Goal: Task Accomplishment & Management: Complete application form

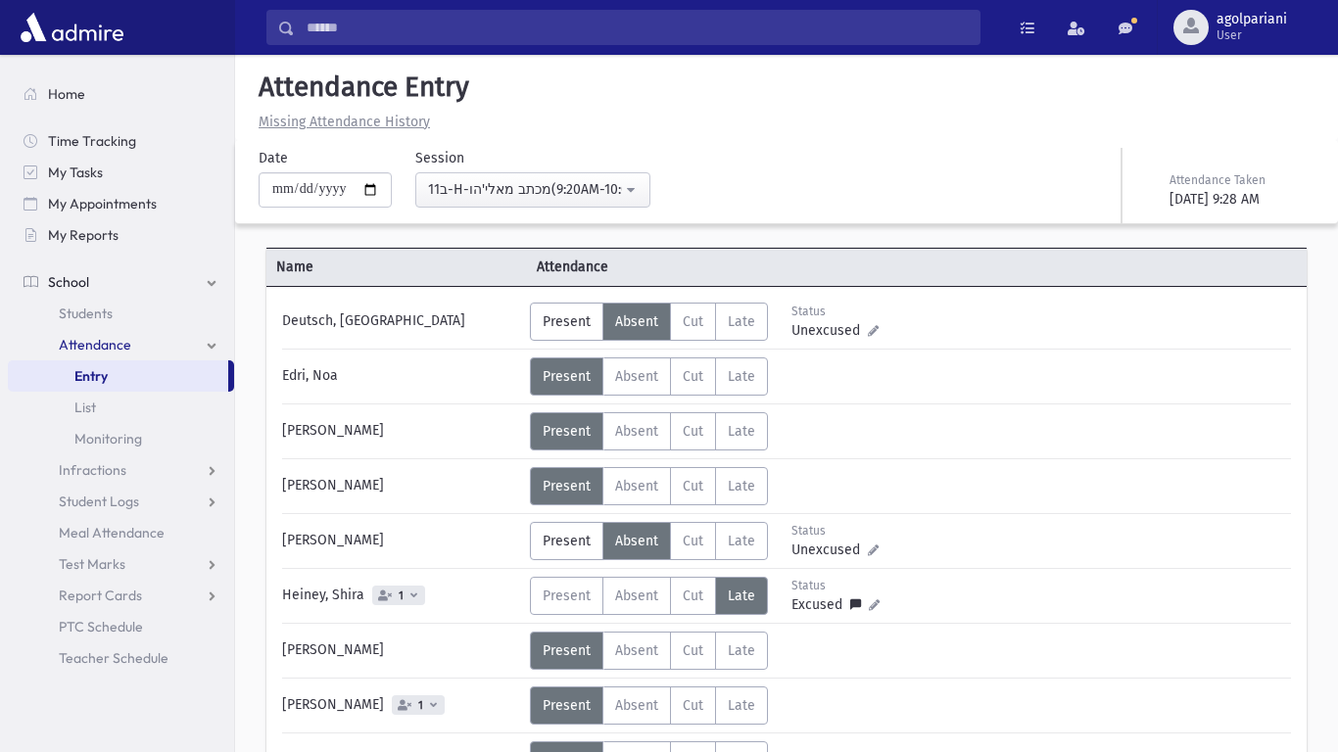
scroll to position [531, 0]
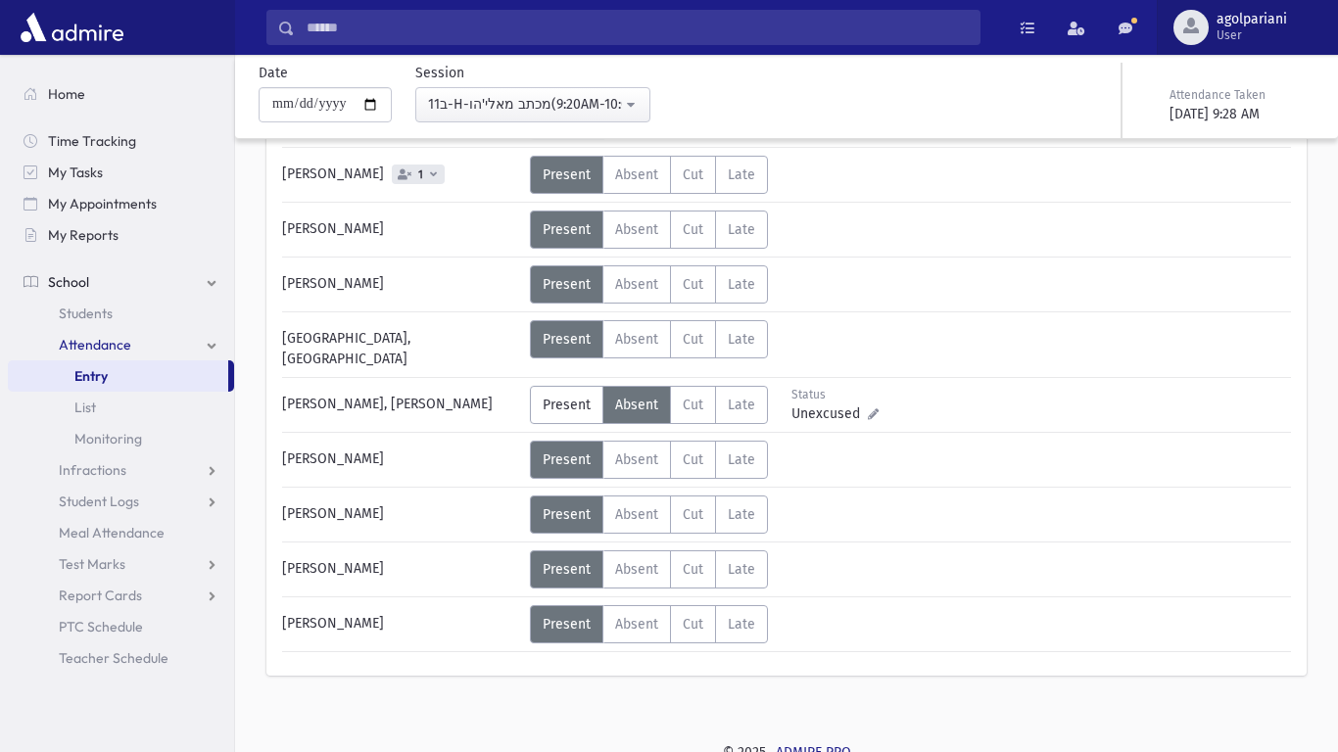
click at [1208, 25] on span "agolpariani User" at bounding box center [1259, 27] width 102 height 31
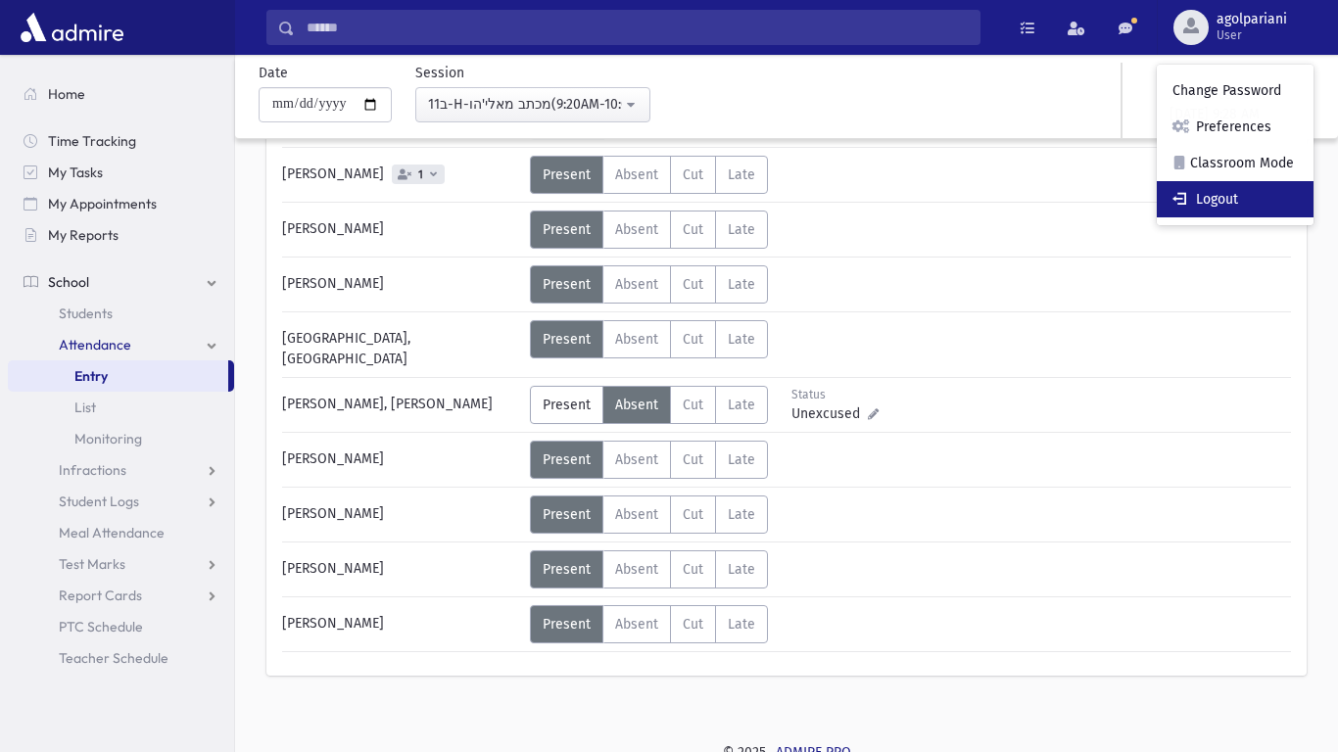
click at [1235, 186] on link "Logout" at bounding box center [1234, 199] width 157 height 36
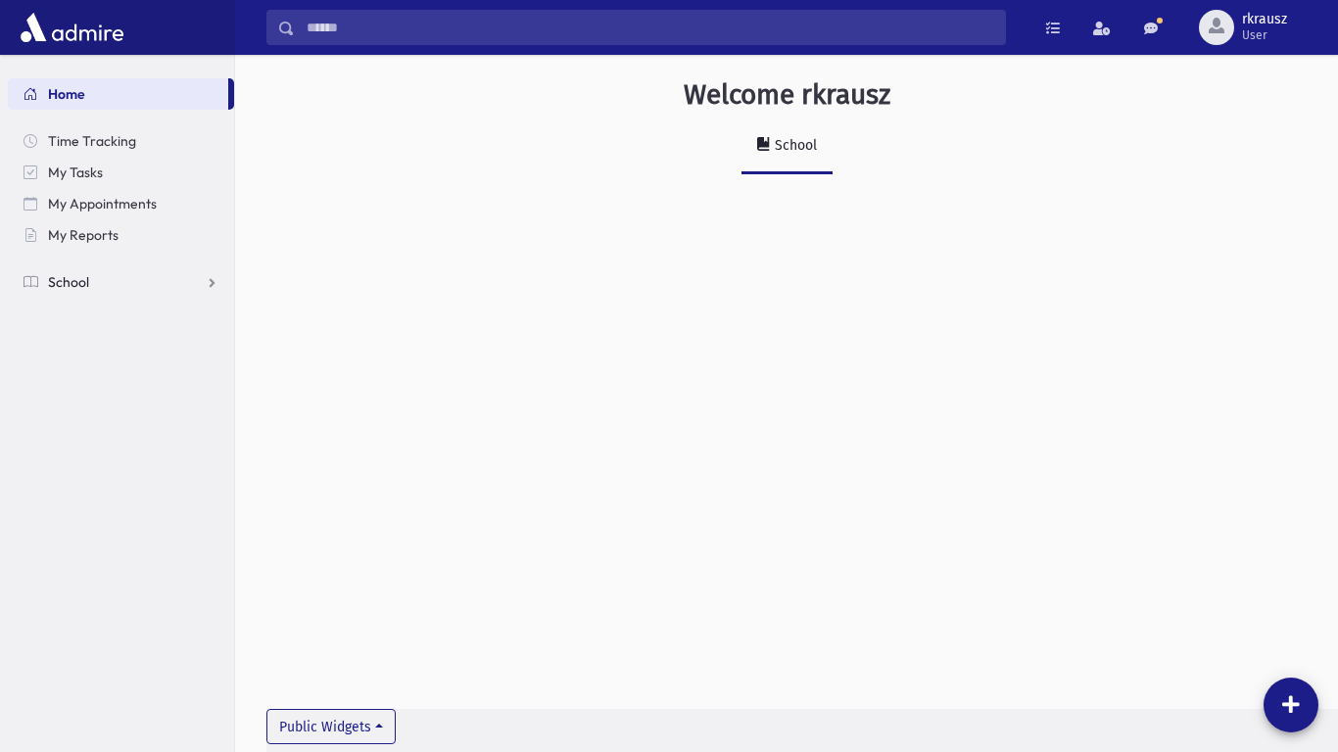
click at [113, 278] on link "School" at bounding box center [121, 281] width 226 height 31
click at [138, 346] on link "Attendance" at bounding box center [121, 344] width 226 height 31
click at [138, 377] on link "Entry" at bounding box center [121, 375] width 226 height 31
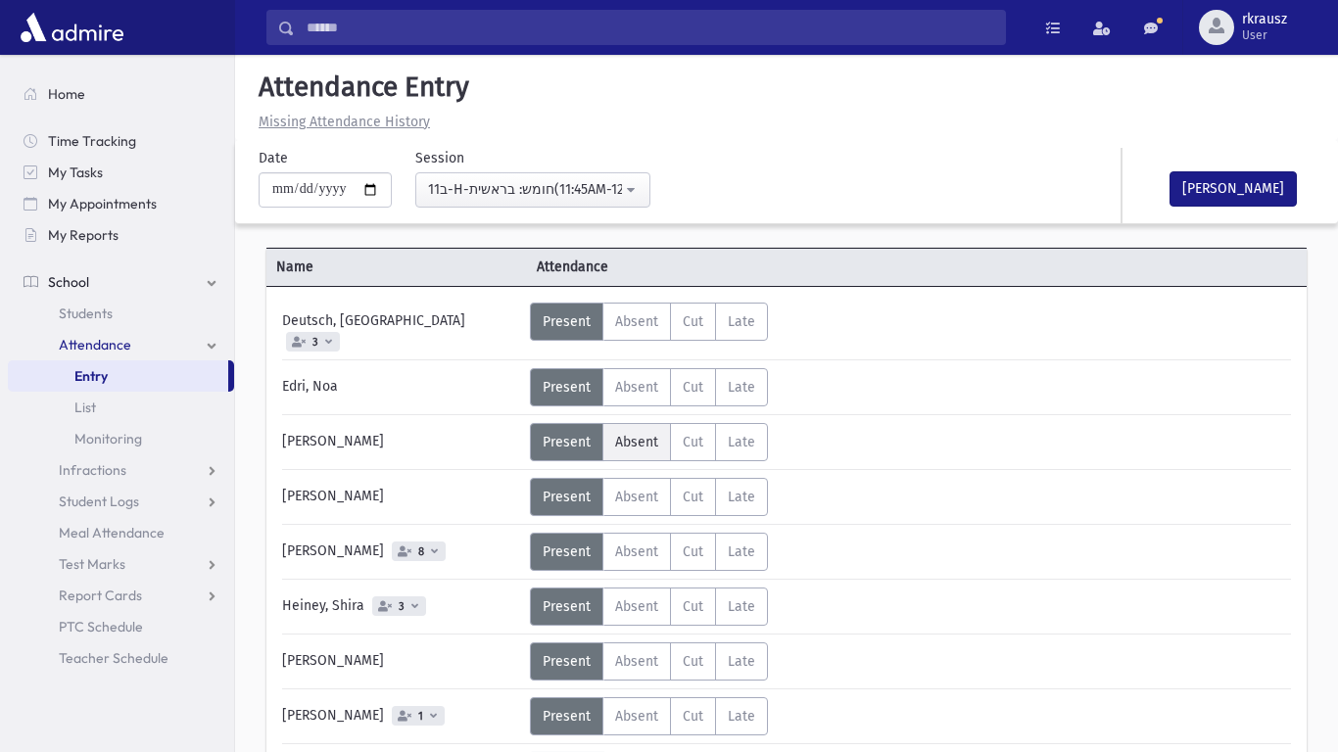
click at [641, 434] on span "Absent" at bounding box center [636, 442] width 43 height 17
click at [899, 478] on div "Status Unexcused Admin: Present P Absent A C" at bounding box center [909, 497] width 758 height 38
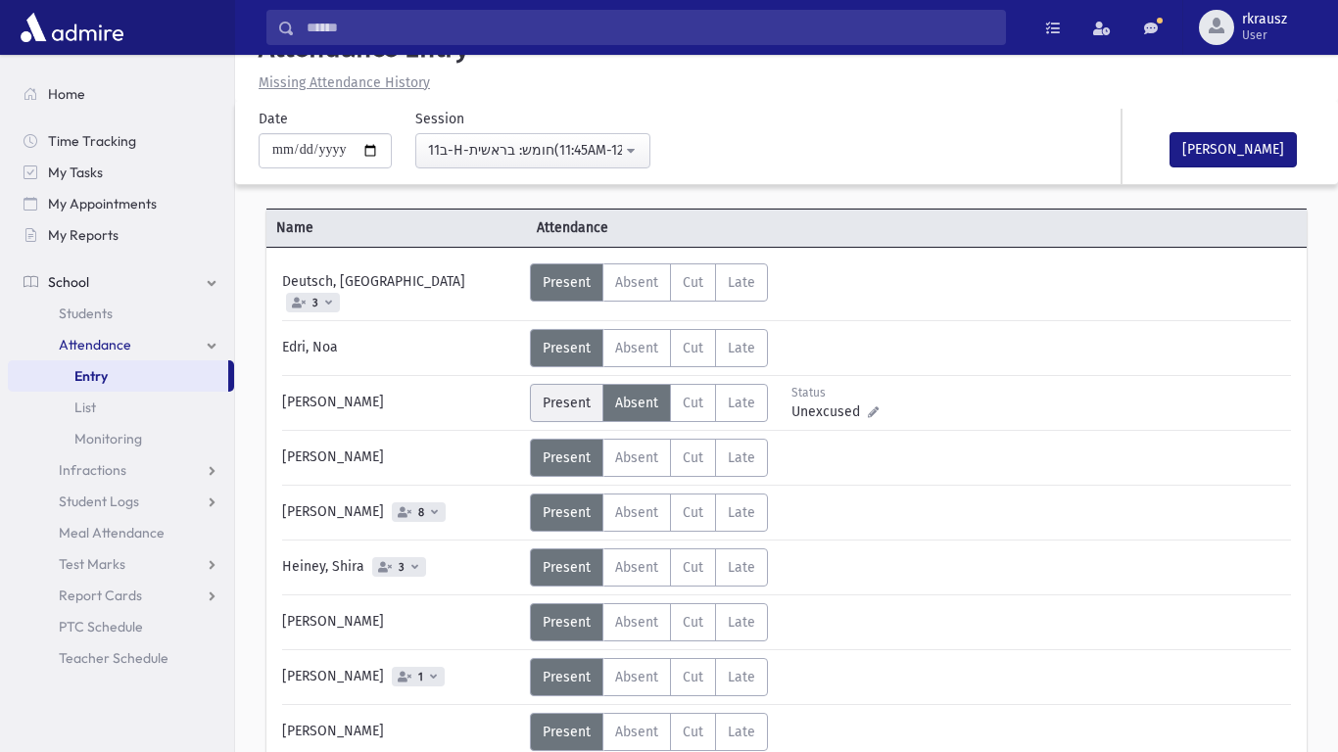
click at [582, 395] on span "Present" at bounding box center [567, 403] width 48 height 17
click at [1000, 552] on div "Status Unexcused Admin: Present P Absent A C" at bounding box center [909, 567] width 758 height 38
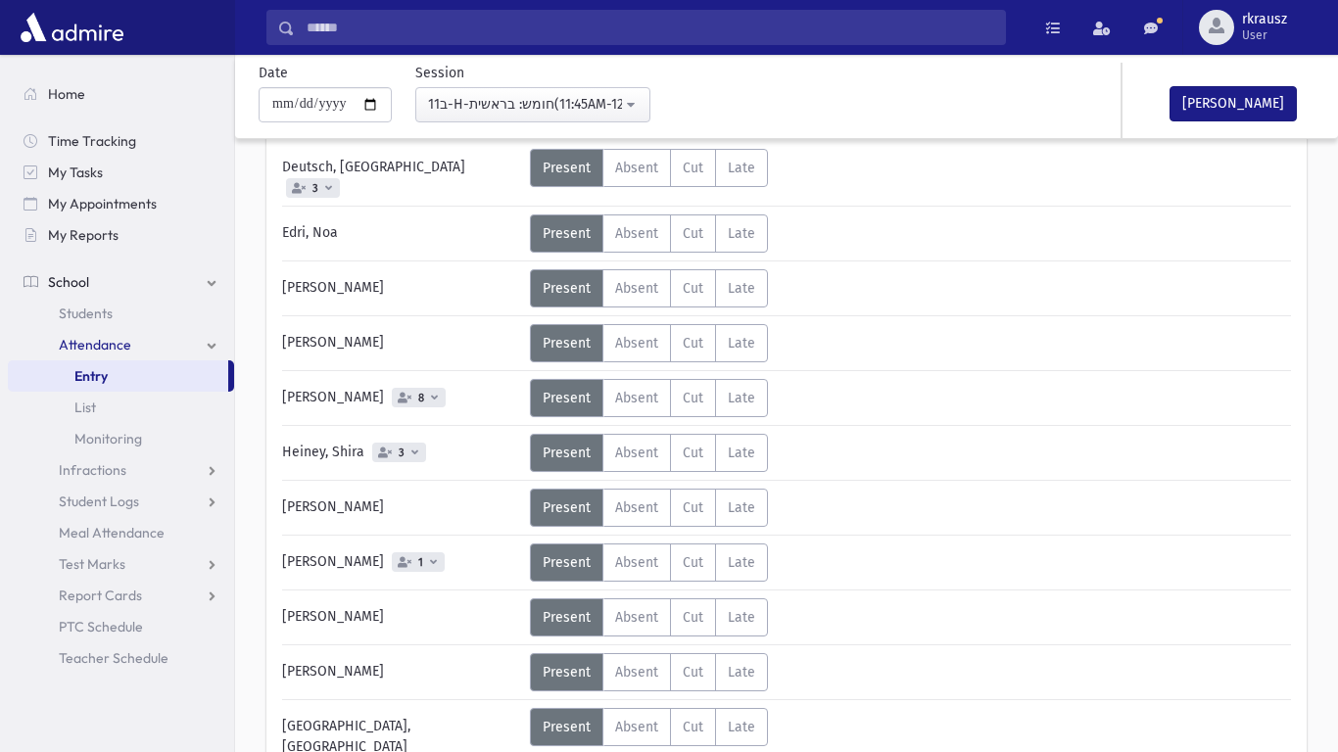
scroll to position [157, 0]
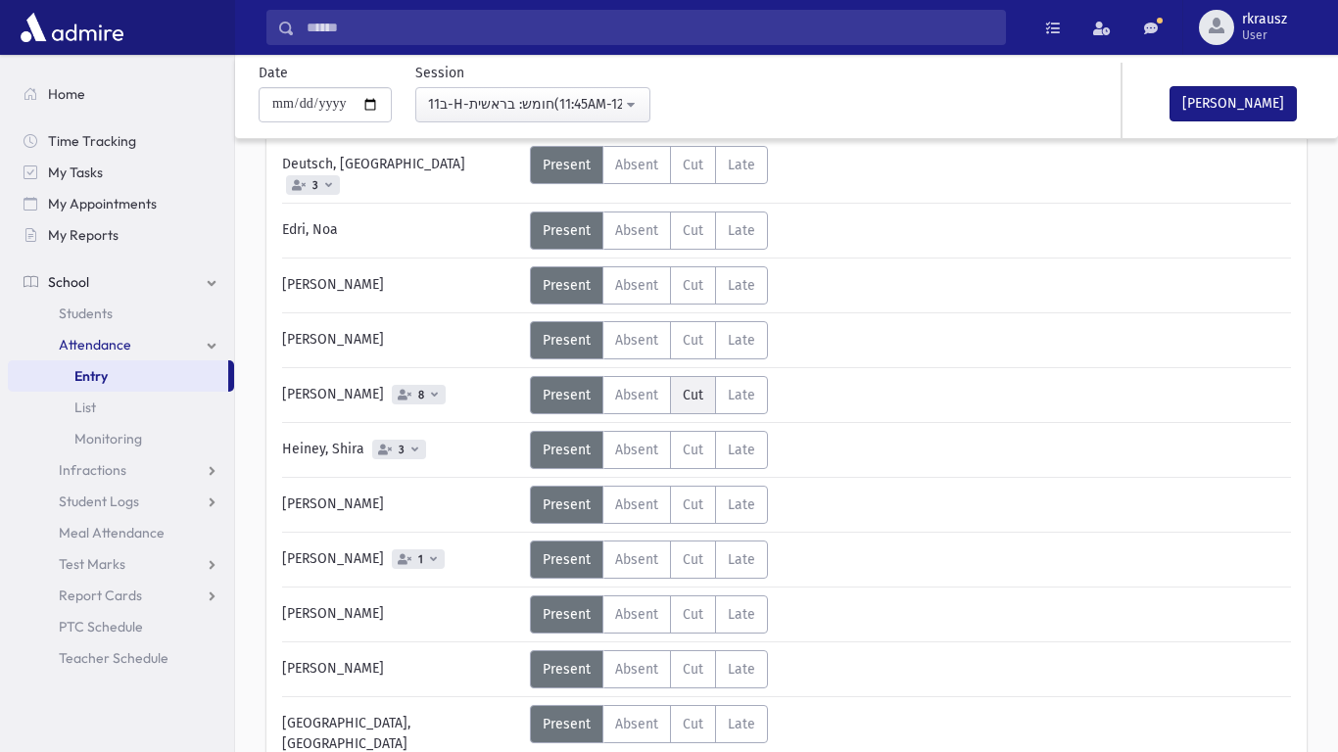
click at [689, 388] on span "Cut" at bounding box center [693, 395] width 21 height 17
click at [971, 512] on div "Deutsch, Esti 3 Status Unexcused Admin: Present P Absent A Cut C Late L P A" at bounding box center [786, 597] width 1009 height 902
click at [547, 387] on span "Present" at bounding box center [567, 395] width 48 height 17
click at [667, 401] on label "Absent A" at bounding box center [636, 395] width 69 height 38
click at [818, 544] on div "Present P Absent A Cut C Late L Status" at bounding box center [704, 560] width 349 height 38
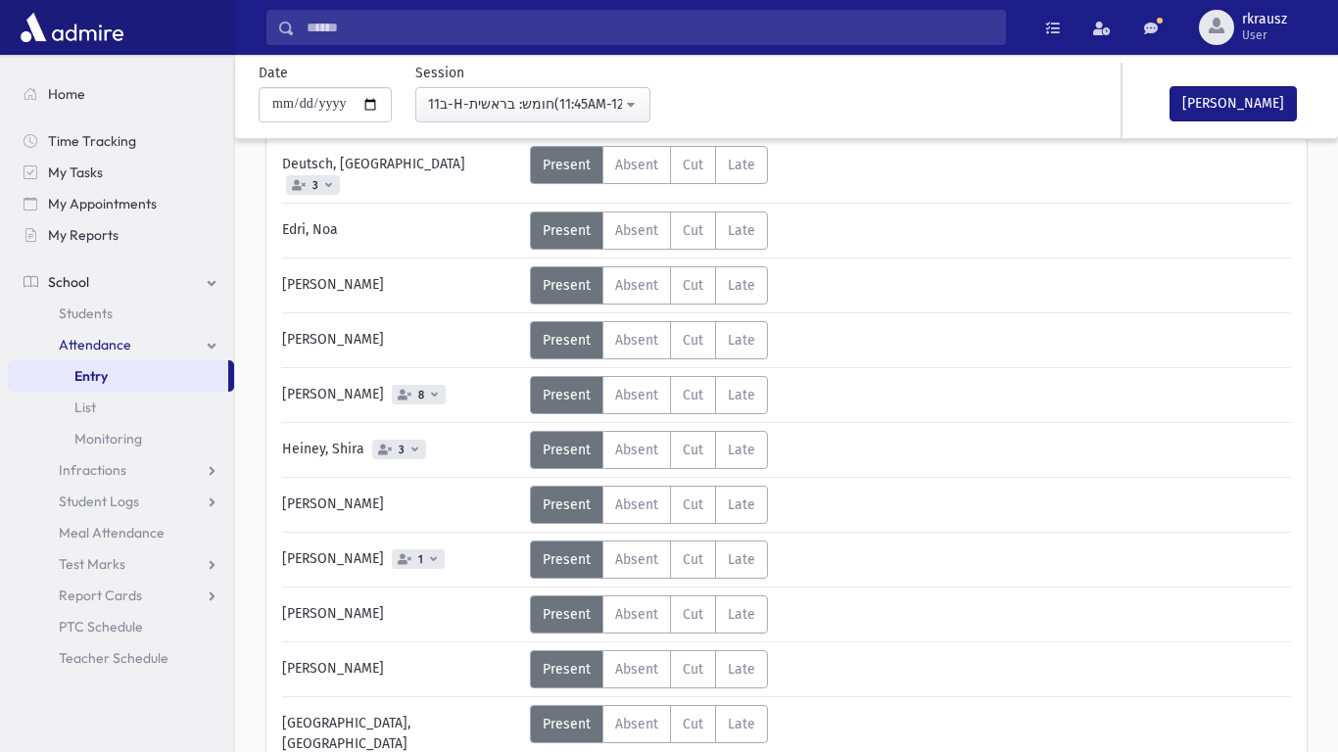
click at [964, 578] on div "Deutsch, Esti 3 Status Unexcused Admin: Present P Absent A Cut C Late L P A" at bounding box center [786, 597] width 1009 height 902
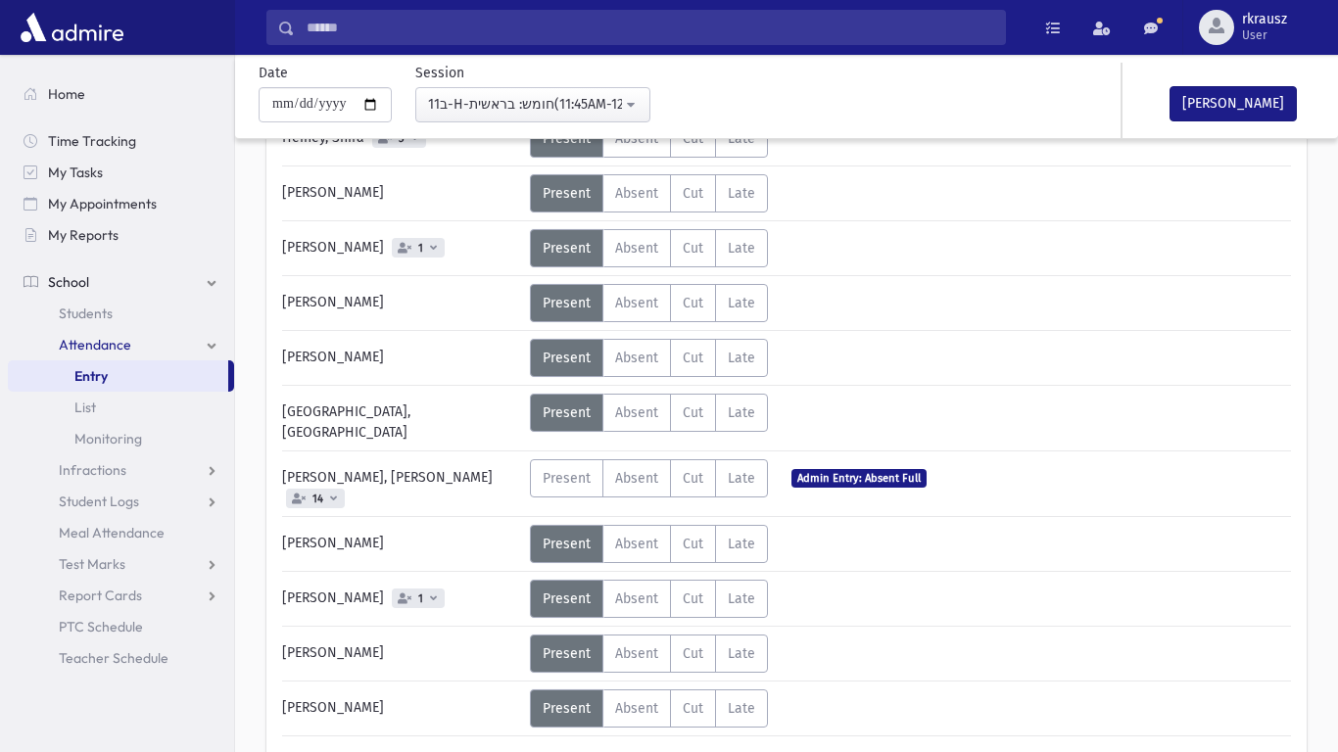
scroll to position [470, 0]
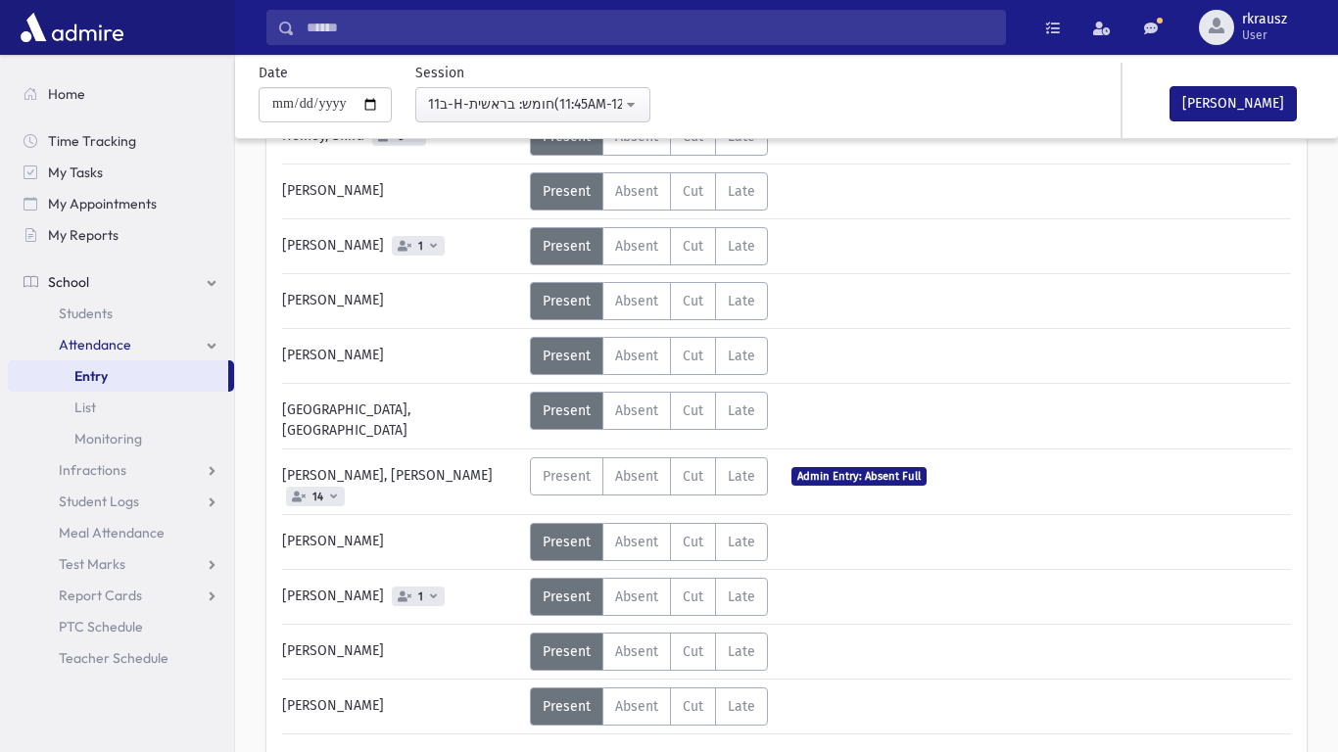
click at [1018, 725] on div "Deutsch, Esti 3 Status Unexcused Admin: Present P Absent" at bounding box center [786, 287] width 1040 height 941
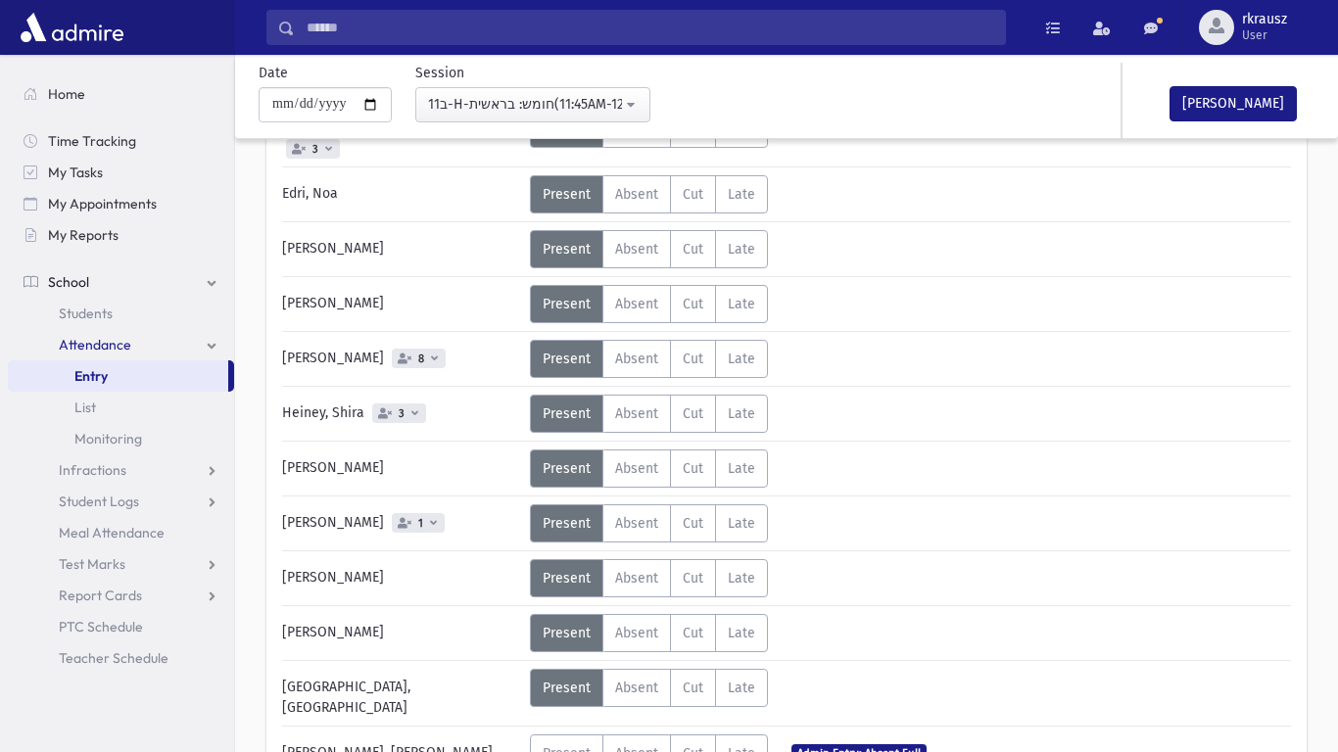
scroll to position [196, 0]
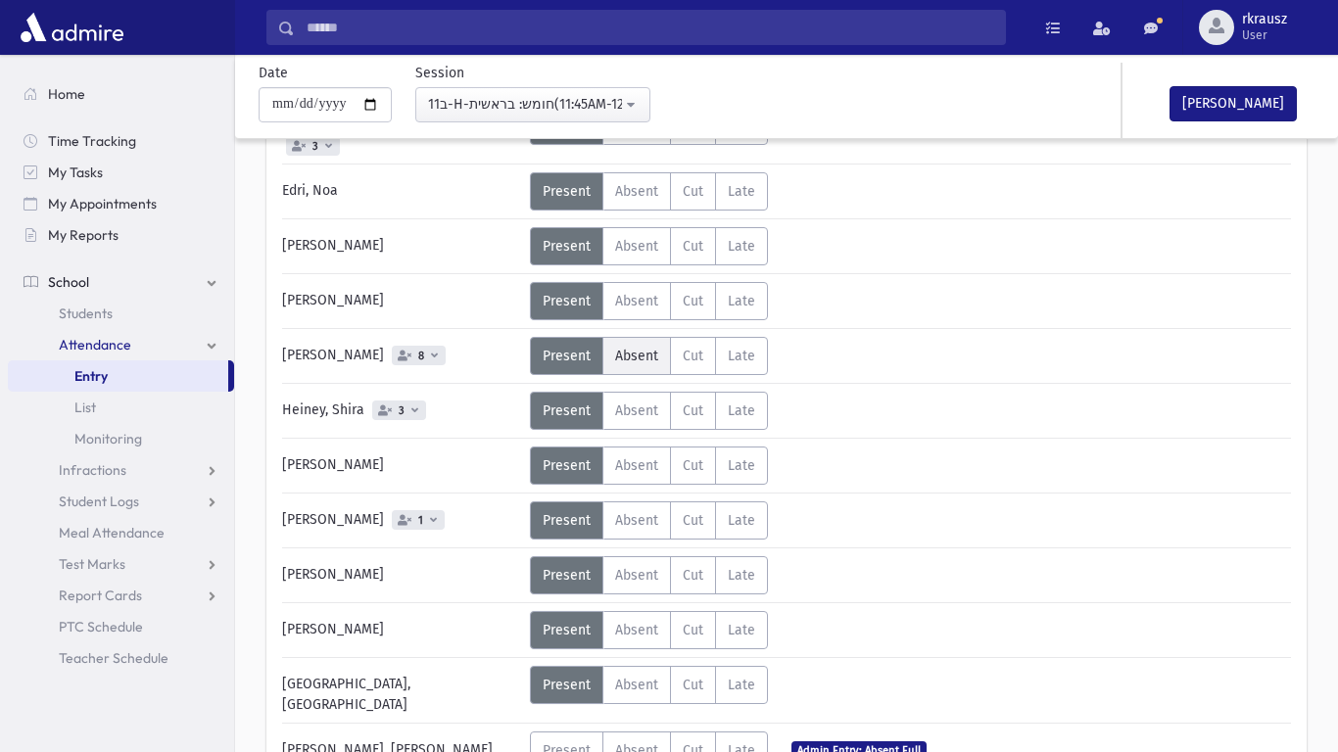
click at [641, 348] on span "Absent" at bounding box center [636, 356] width 43 height 17
click at [857, 413] on div "Present P Absent A Cut C Late L Status" at bounding box center [704, 411] width 349 height 38
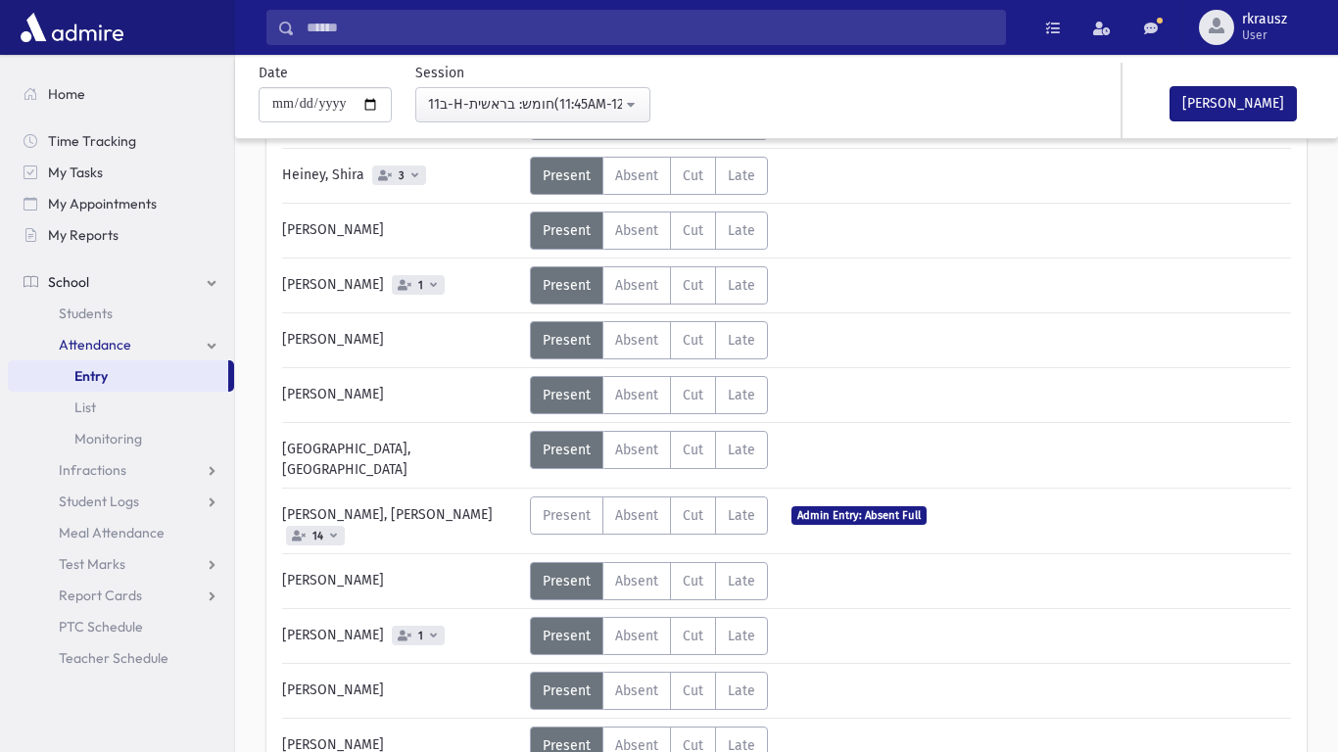
scroll to position [470, 0]
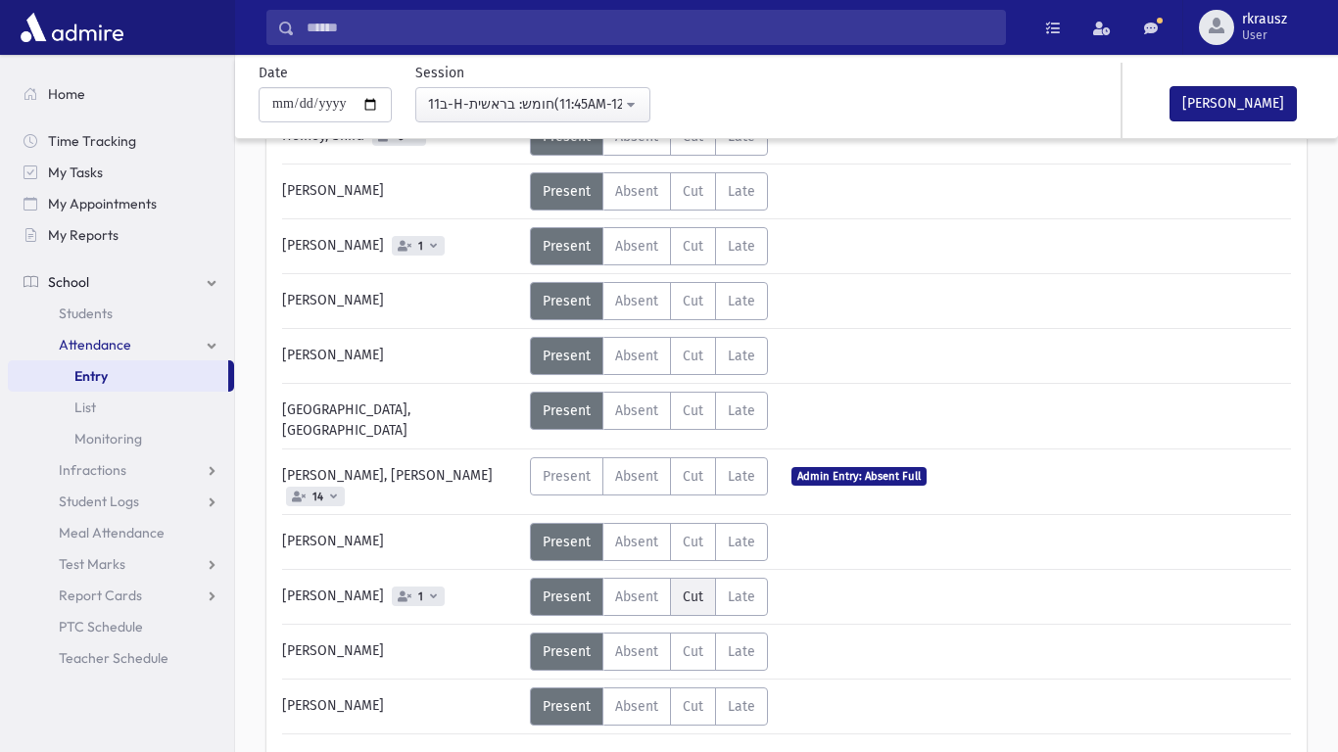
click at [689, 589] on span "Cut" at bounding box center [693, 597] width 21 height 17
click at [872, 578] on div "Present P Absent A Cut C Late L Status" at bounding box center [704, 597] width 349 height 38
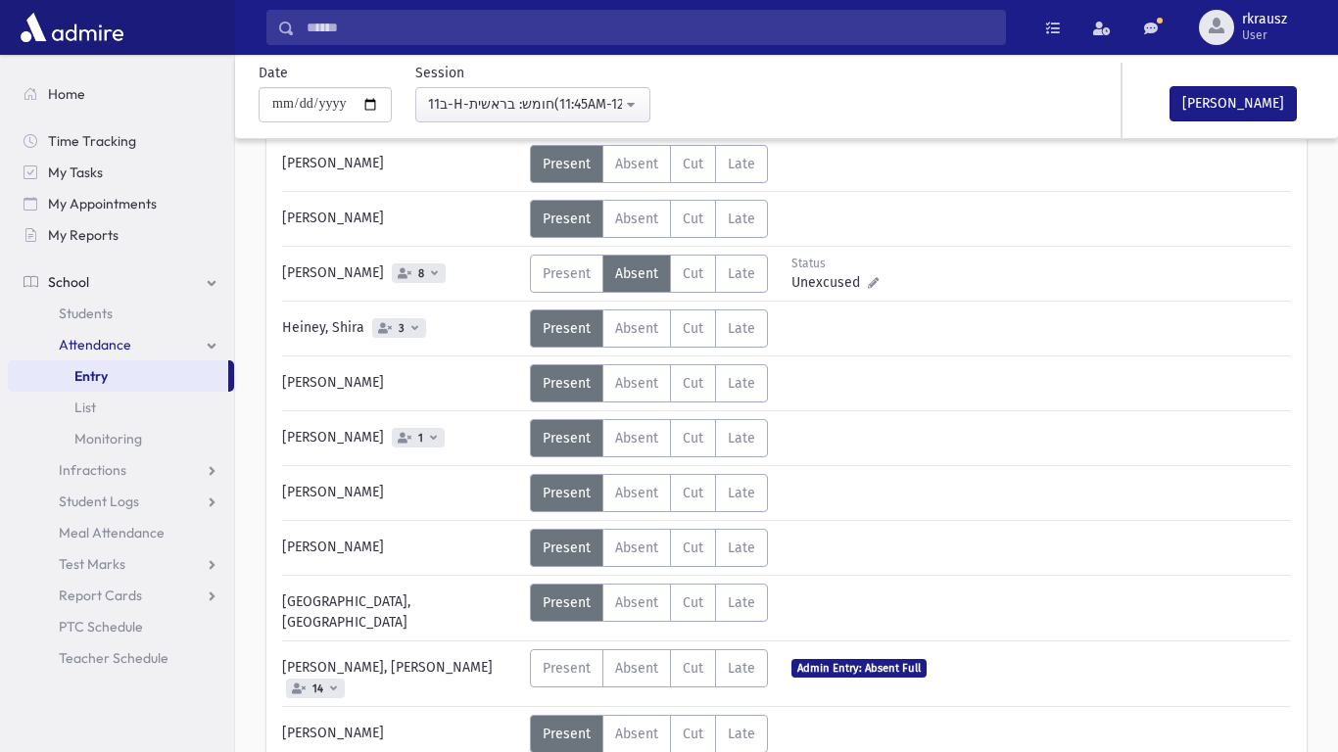
scroll to position [274, 0]
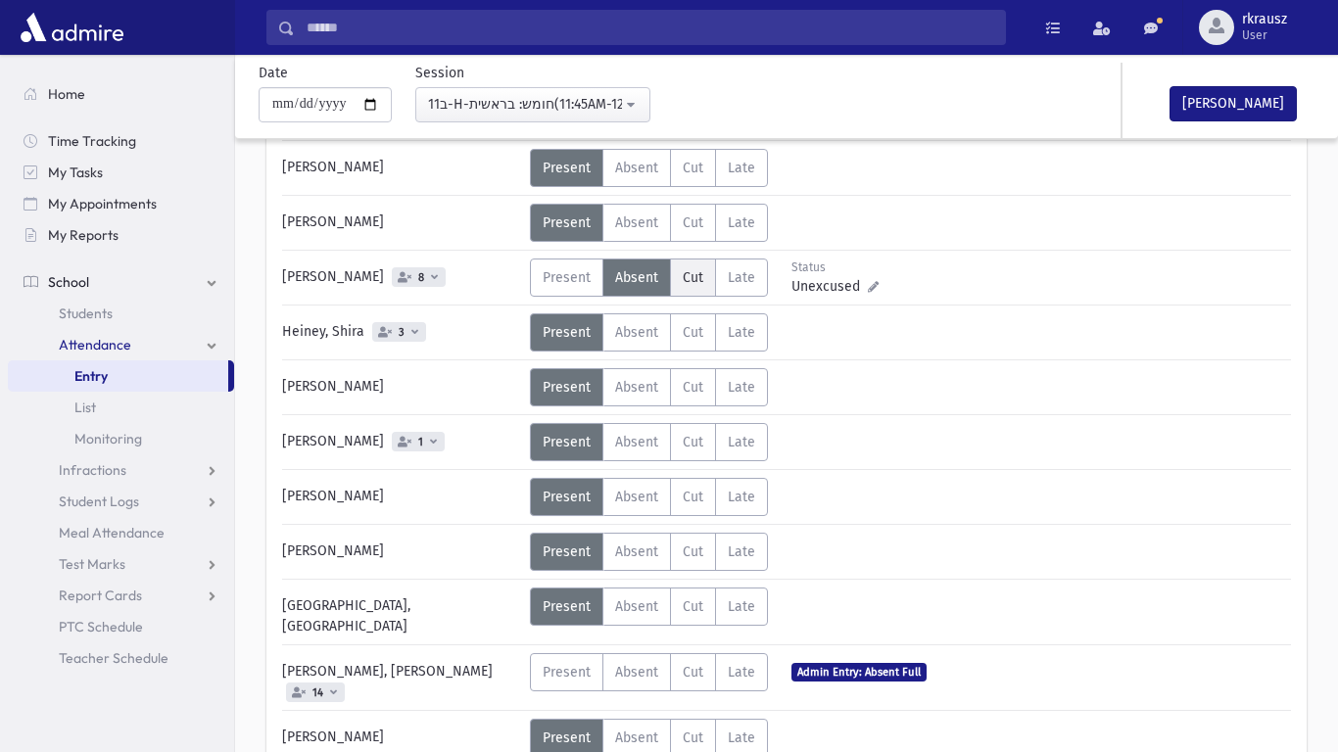
click at [696, 269] on span "Cut" at bounding box center [693, 277] width 21 height 17
click at [1001, 438] on div "Status Unexcused Admin: Present P Absent A C" at bounding box center [909, 442] width 758 height 38
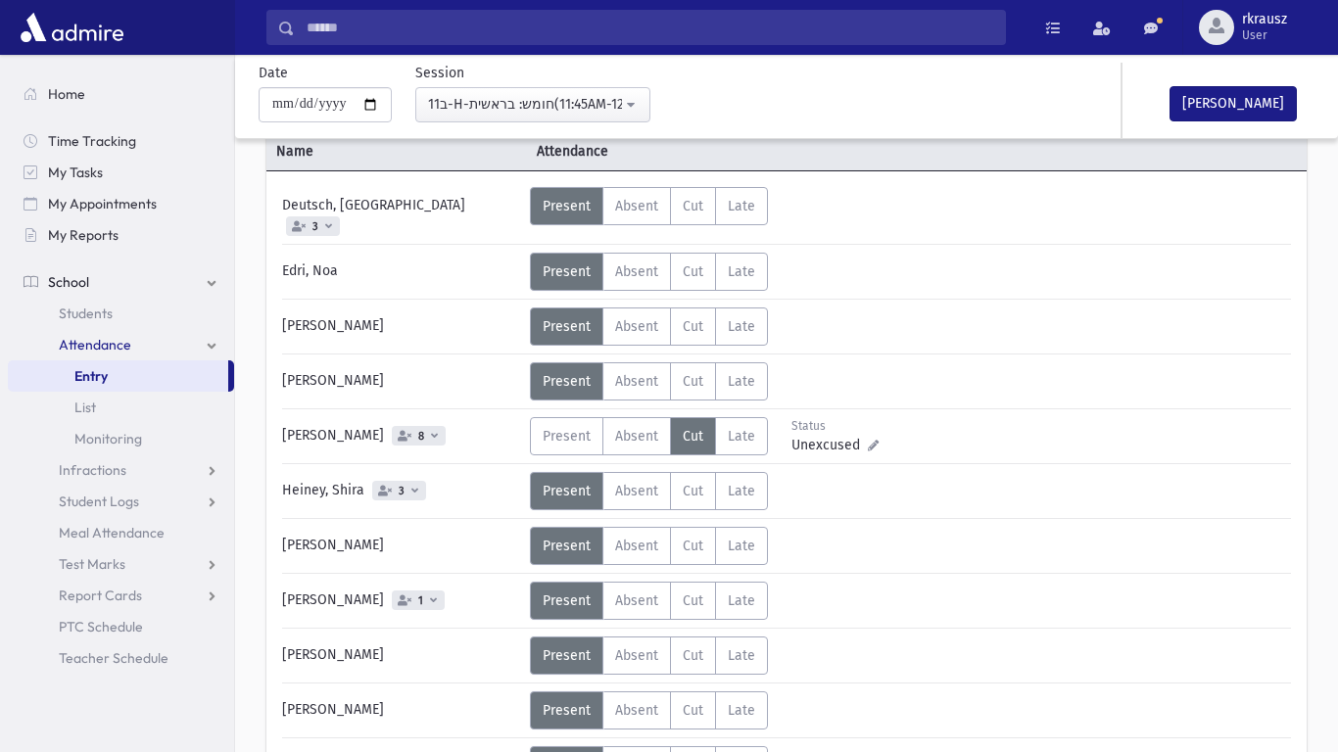
scroll to position [78, 0]
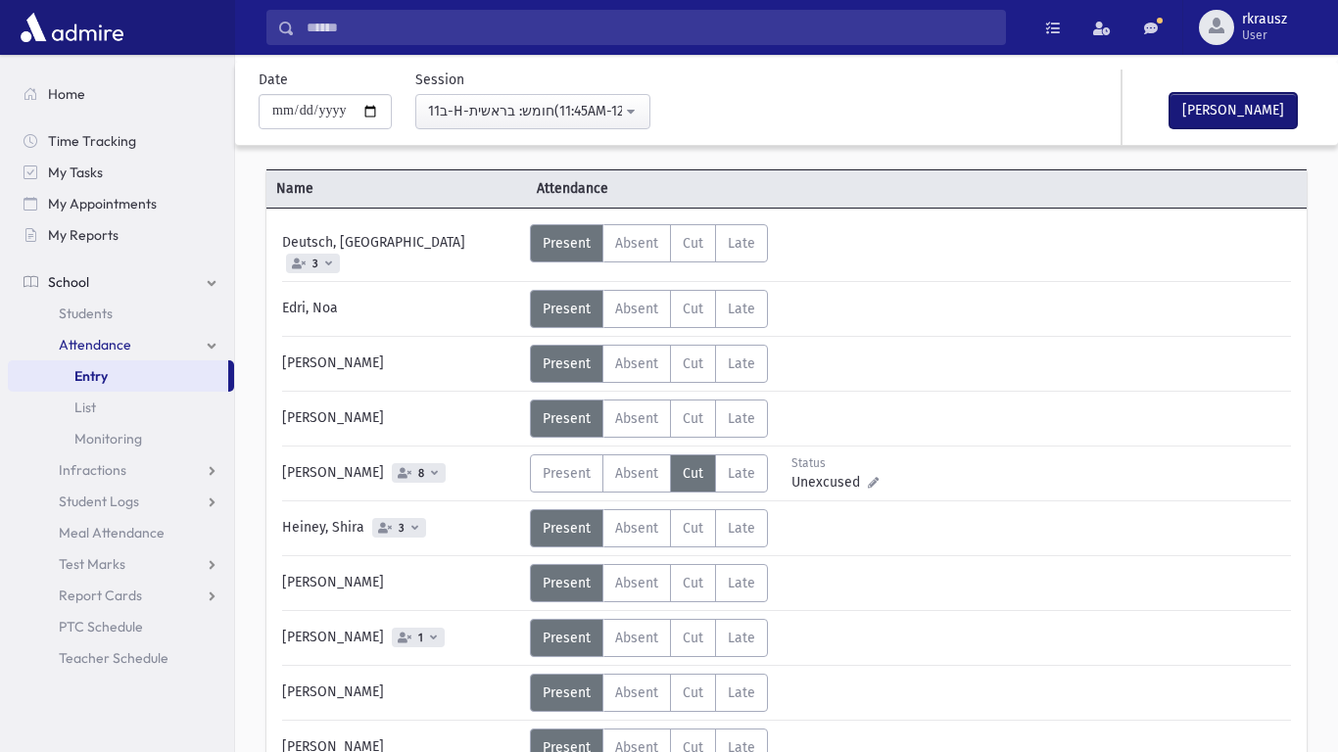
click at [1191, 114] on button "Mark Done" at bounding box center [1232, 110] width 127 height 35
